Goal: Obtain resource: Obtain resource

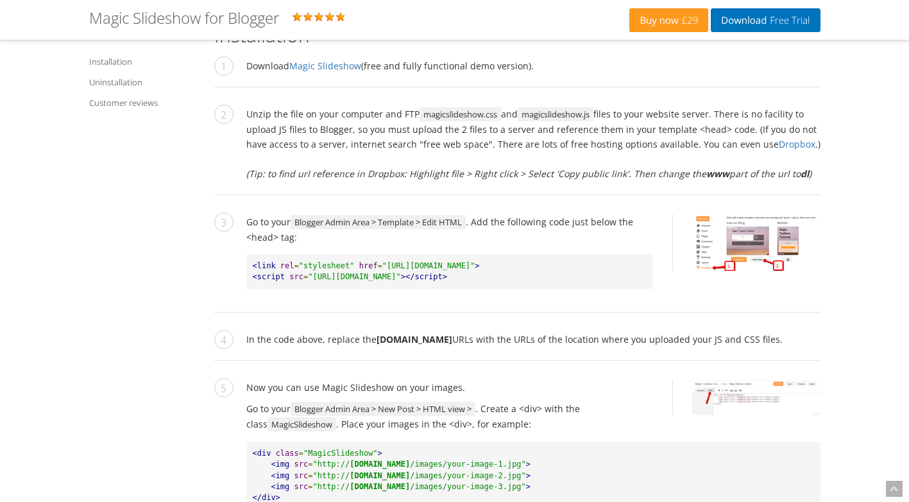
scroll to position [1074, 0]
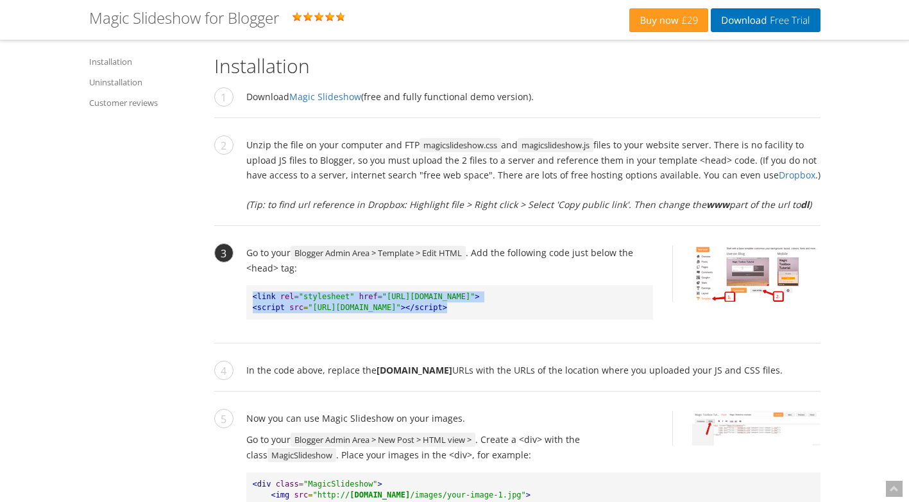
drag, startPoint x: 253, startPoint y: 295, endPoint x: 540, endPoint y: 310, distance: 286.5
click at [540, 310] on pre "<link rel = "stylesheet" href = "[URL][DOMAIN_NAME]" > <script src = "[URL][DOM…" at bounding box center [449, 302] width 407 height 35
drag, startPoint x: 540, startPoint y: 310, endPoint x: 472, endPoint y: 302, distance: 67.8
copy pre "<link rel = "stylesheet" href = "[URL][DOMAIN_NAME]" > <script src = "[URL][DOM…"
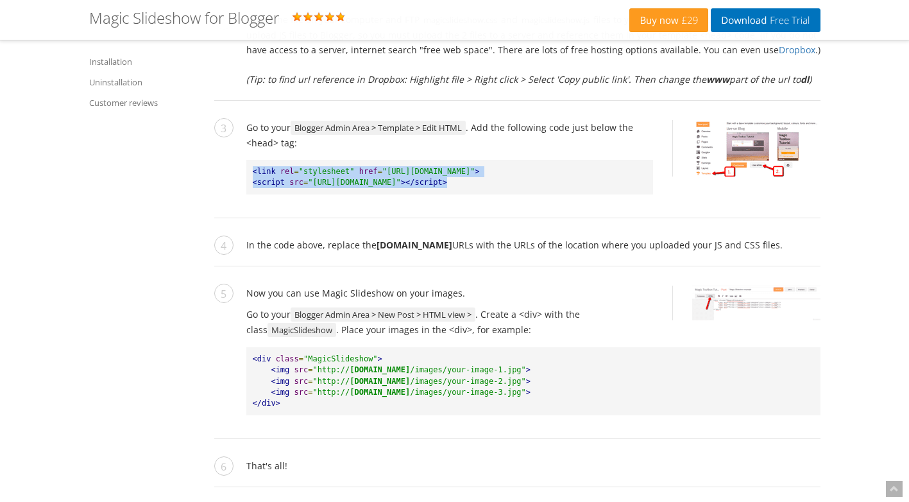
scroll to position [1202, 0]
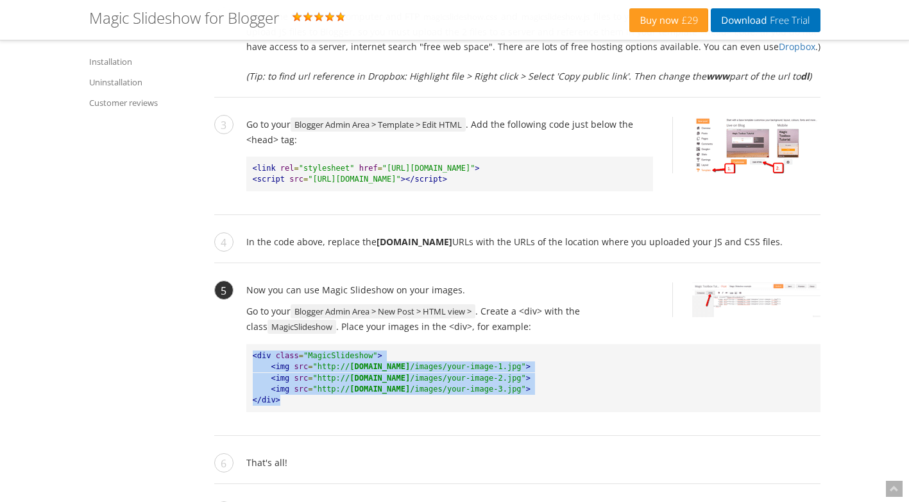
drag, startPoint x: 254, startPoint y: 353, endPoint x: 293, endPoint y: 407, distance: 66.6
click at [293, 407] on pre "<div class = "MagicSlideshow" > <img src = "http:// [DOMAIN_NAME] /images/your-…" at bounding box center [533, 378] width 574 height 68
drag, startPoint x: 302, startPoint y: 381, endPoint x: 290, endPoint y: 383, distance: 12.3
copy pre "<div class = "MagicSlideshow" > <img src = "http:// [DOMAIN_NAME] /images/your-…"
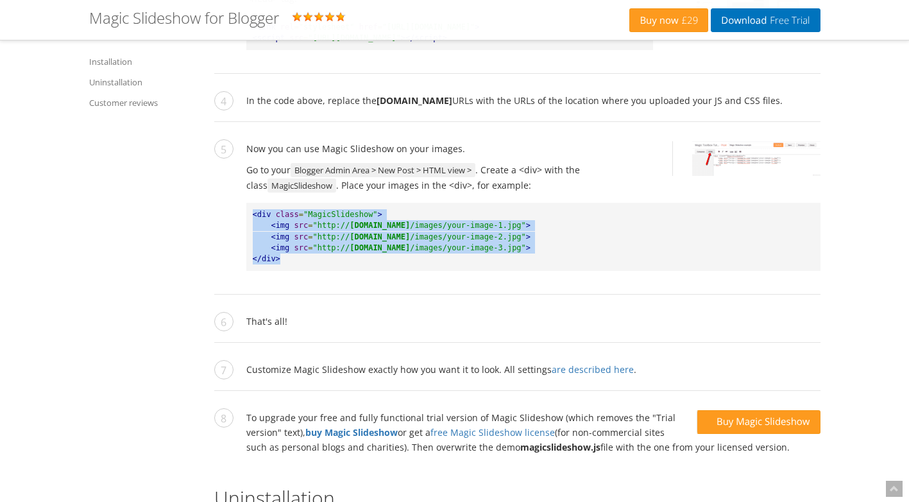
scroll to position [1331, 0]
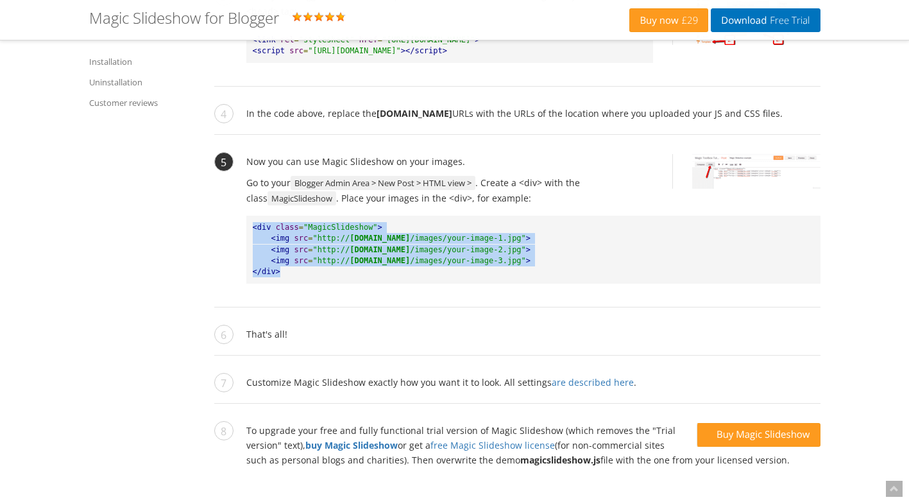
copy pre "<div class = "MagicSlideshow" > <img src = "http:// [DOMAIN_NAME] /images/your-…"
